Goal: Information Seeking & Learning: Learn about a topic

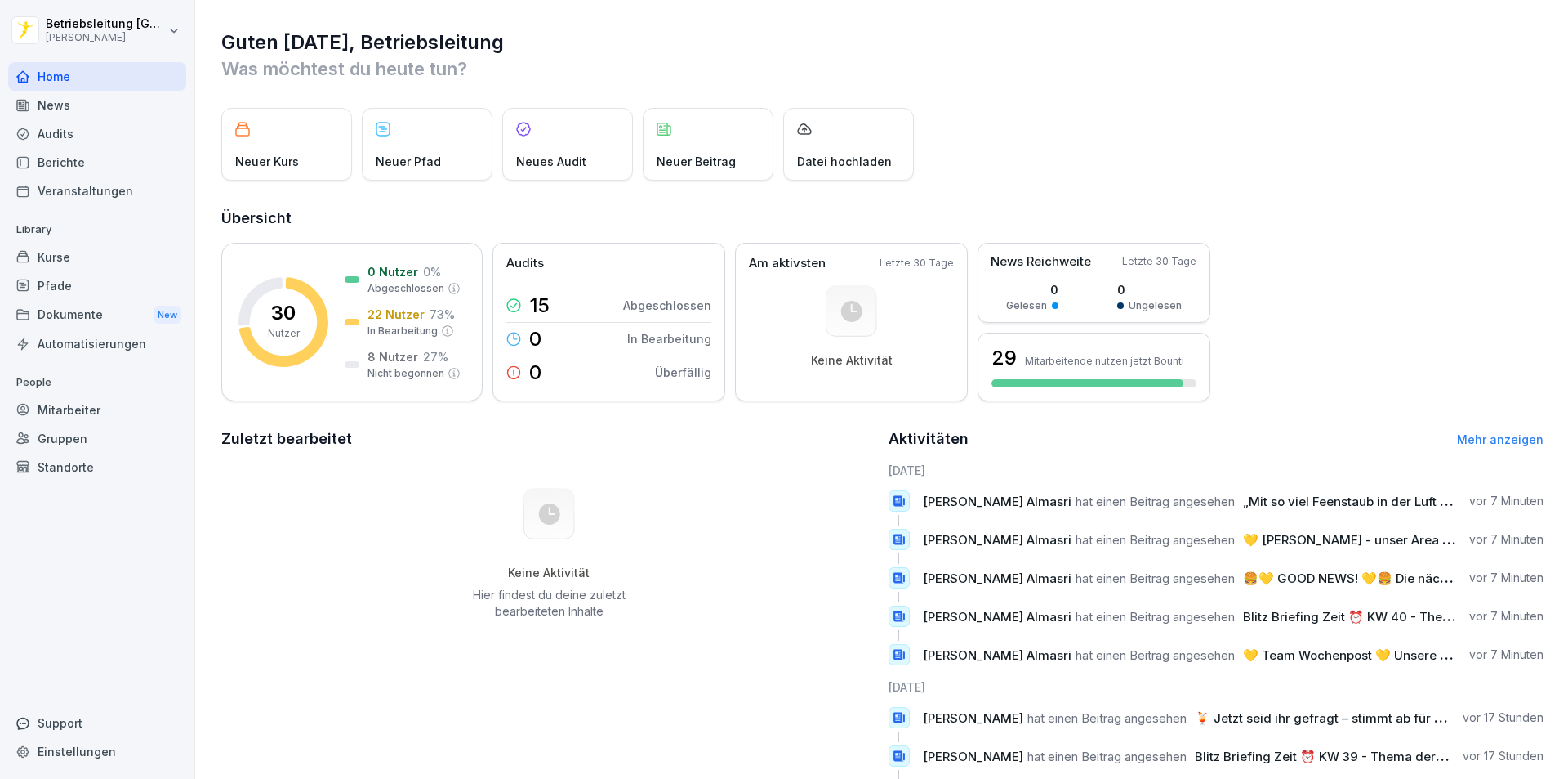
click at [555, 156] on p "Neues Audit" at bounding box center [551, 161] width 70 height 17
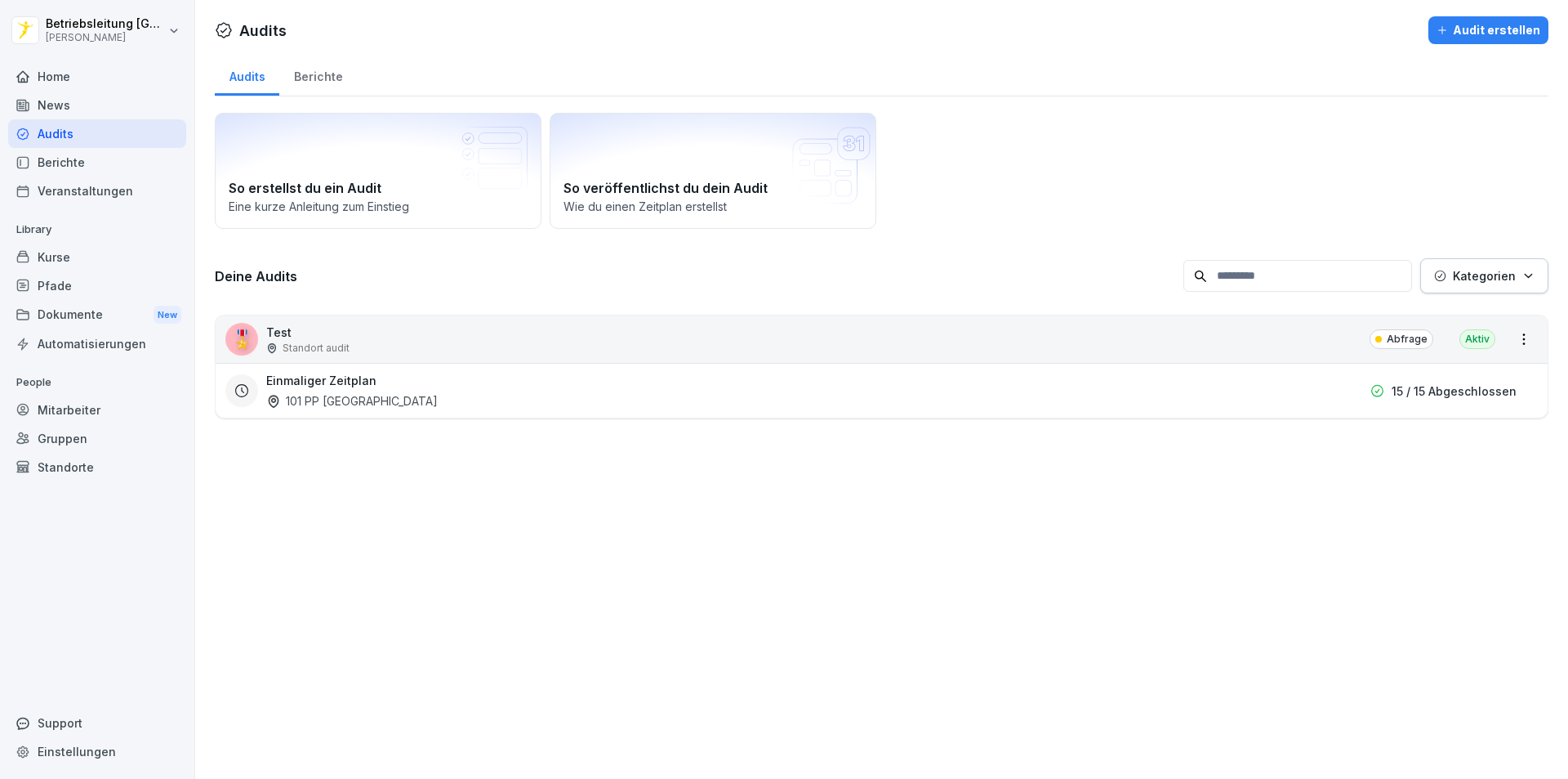
click at [364, 393] on div "101 PP [GEOGRAPHIC_DATA]" at bounding box center [352, 400] width 172 height 17
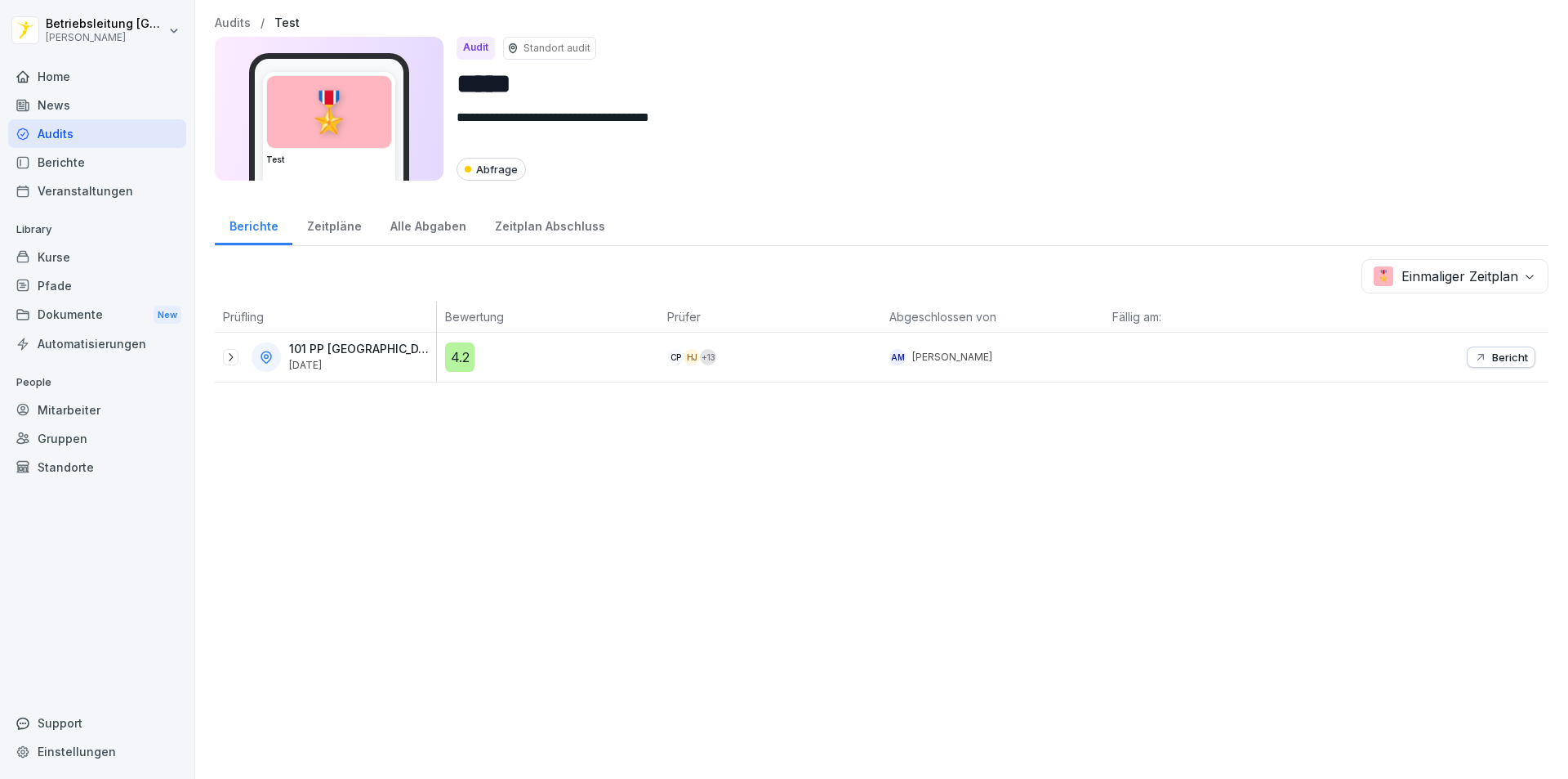
click at [87, 164] on div "Berichte" at bounding box center [97, 162] width 178 height 29
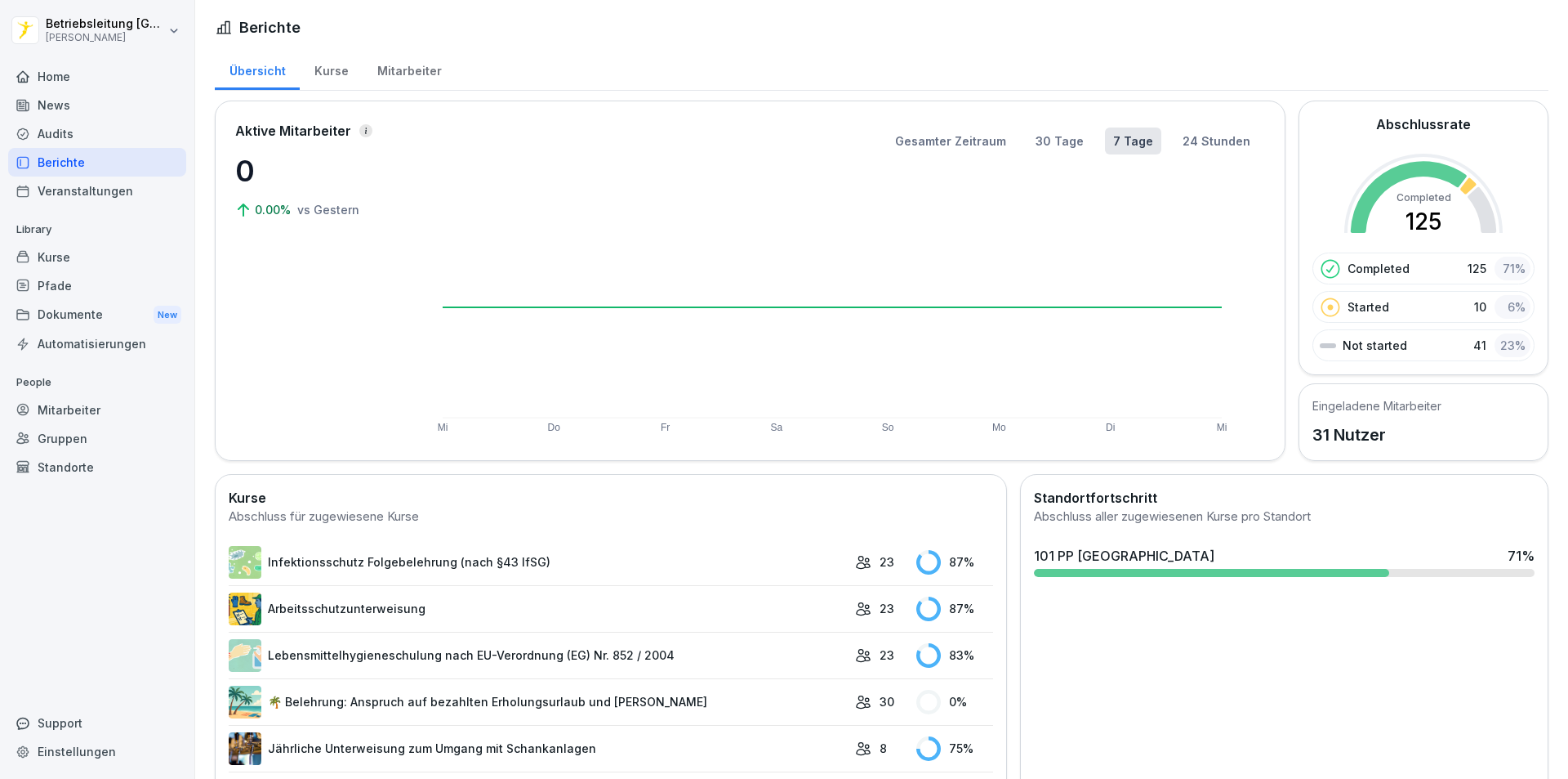
click at [85, 260] on div "Kurse" at bounding box center [97, 257] width 178 height 29
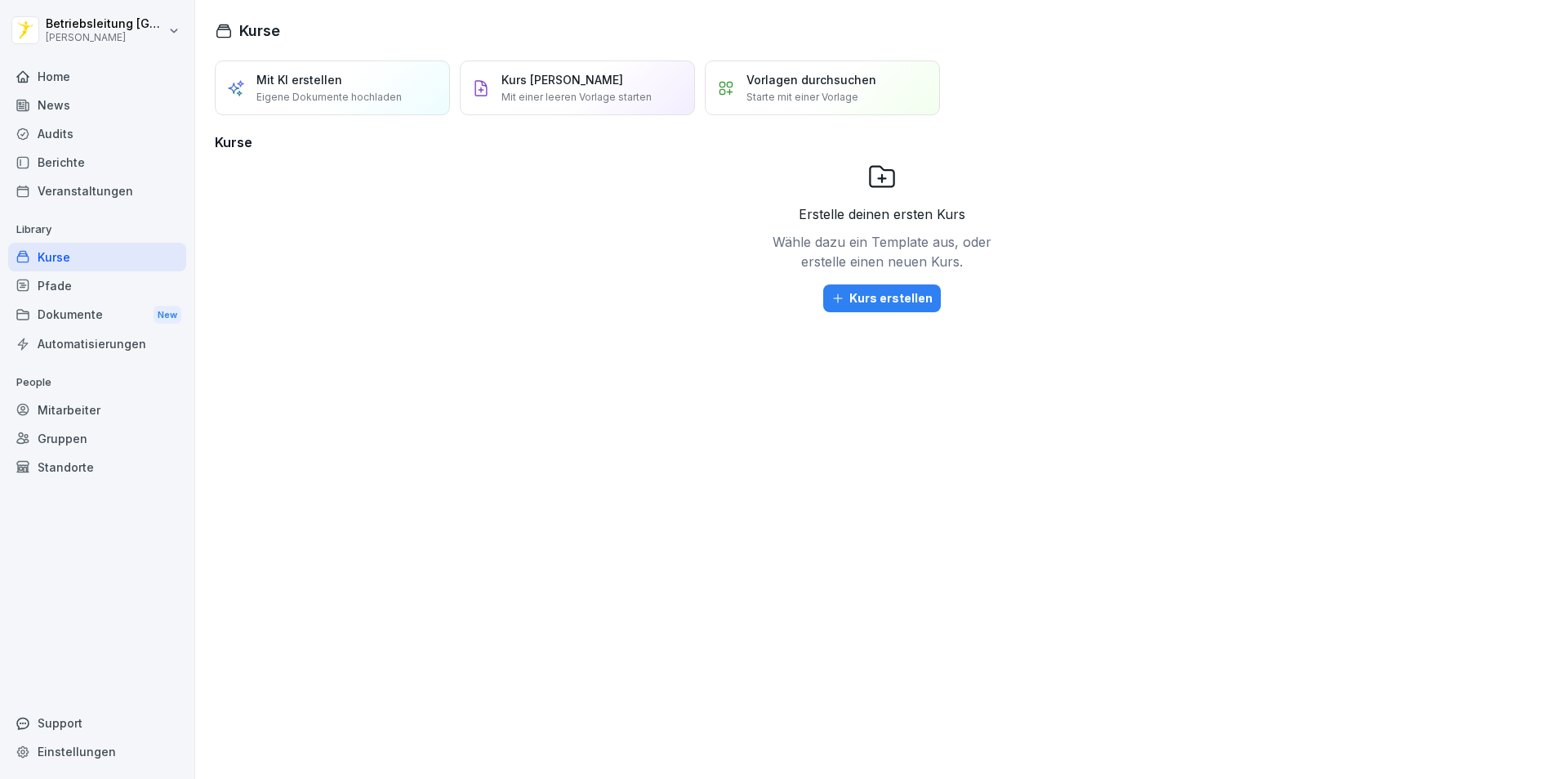
click at [69, 74] on div "Home" at bounding box center [97, 76] width 178 height 29
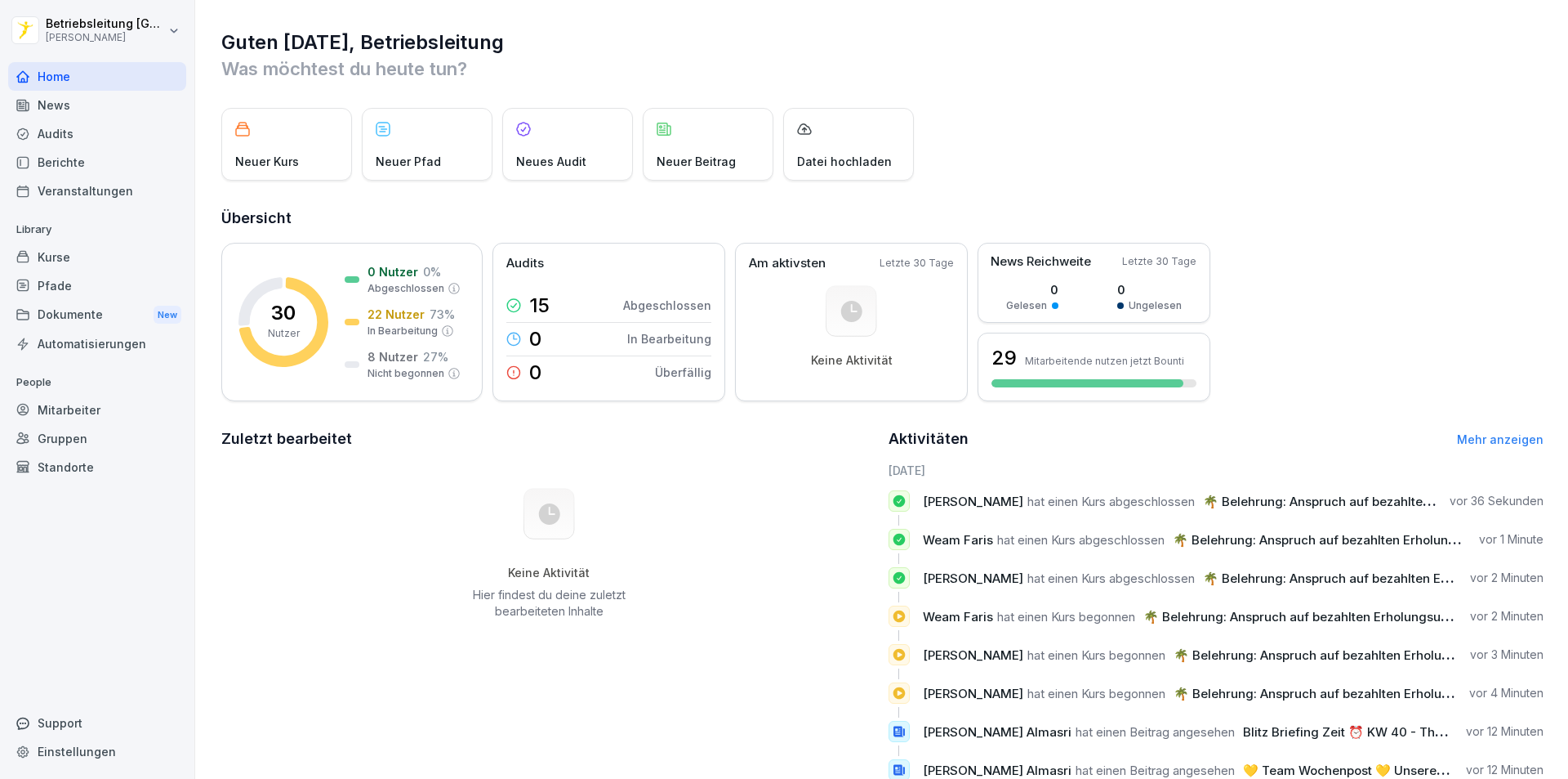
click at [99, 159] on div "Berichte" at bounding box center [97, 162] width 178 height 29
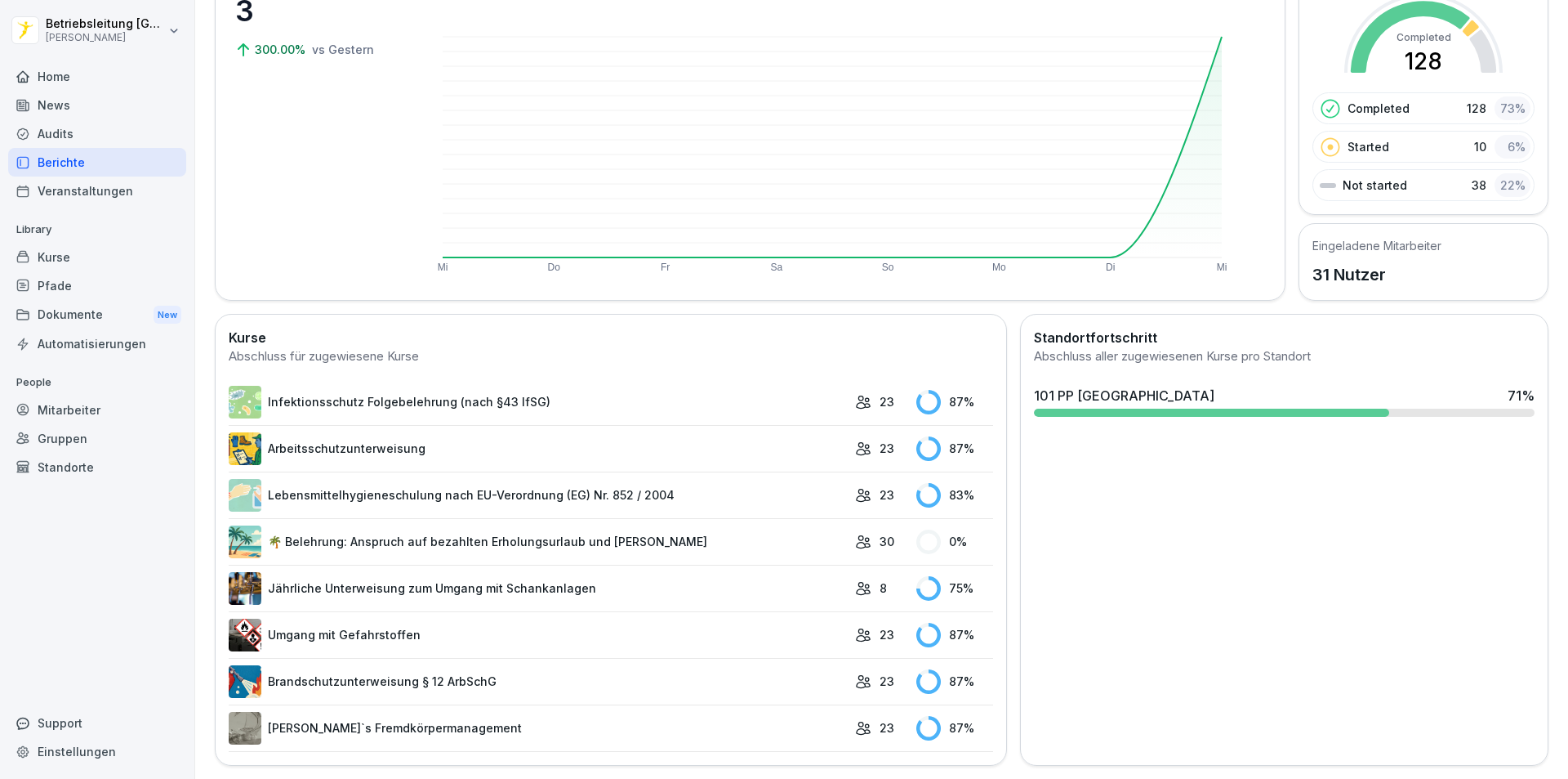
scroll to position [173, 0]
click at [661, 525] on link "🌴 Belehrung: Anspruch auf bezahlten Erholungsurlaub und [PERSON_NAME]" at bounding box center [537, 541] width 618 height 33
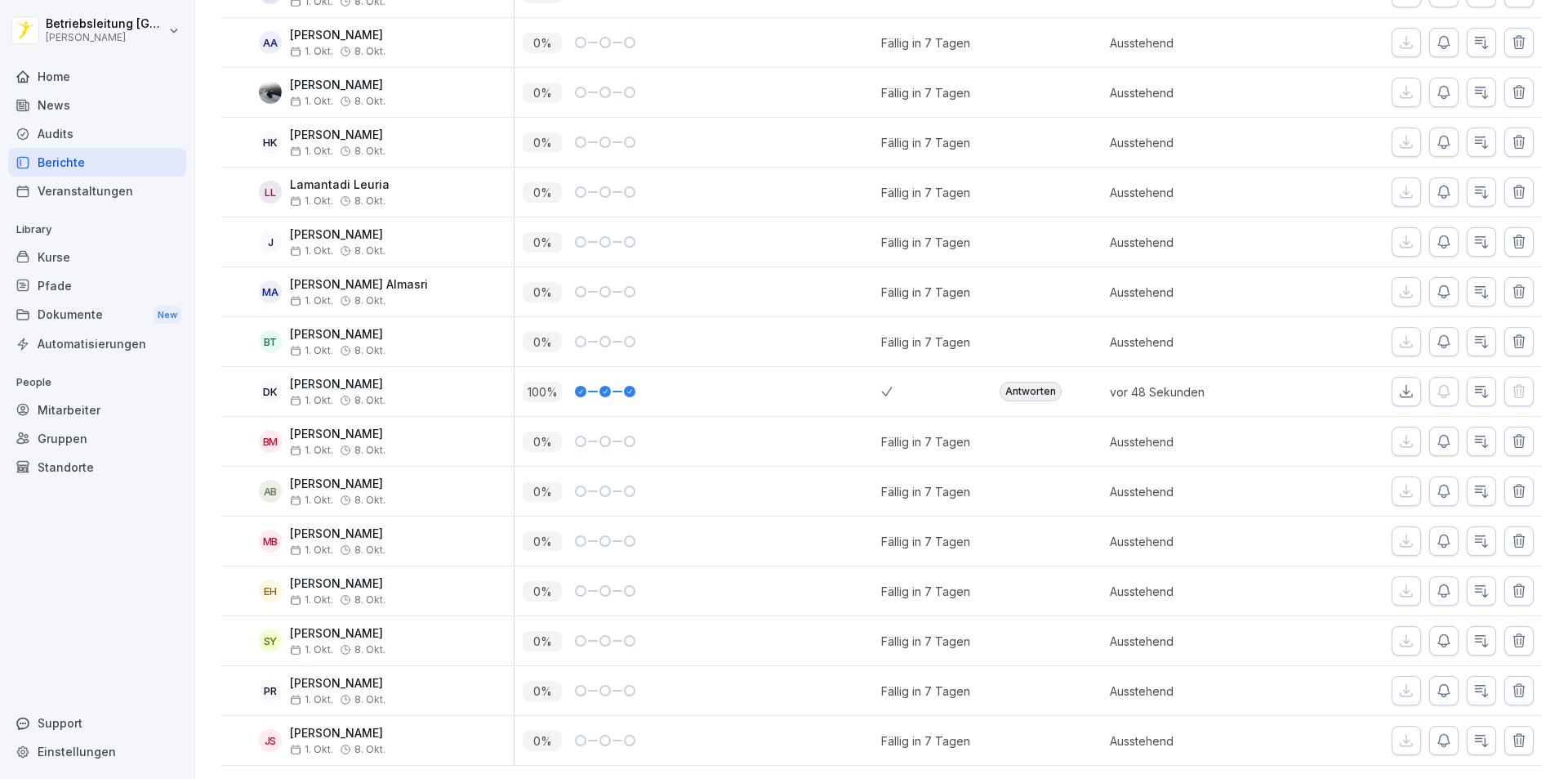
scroll to position [1070, 0]
